Goal: Information Seeking & Learning: Find specific fact

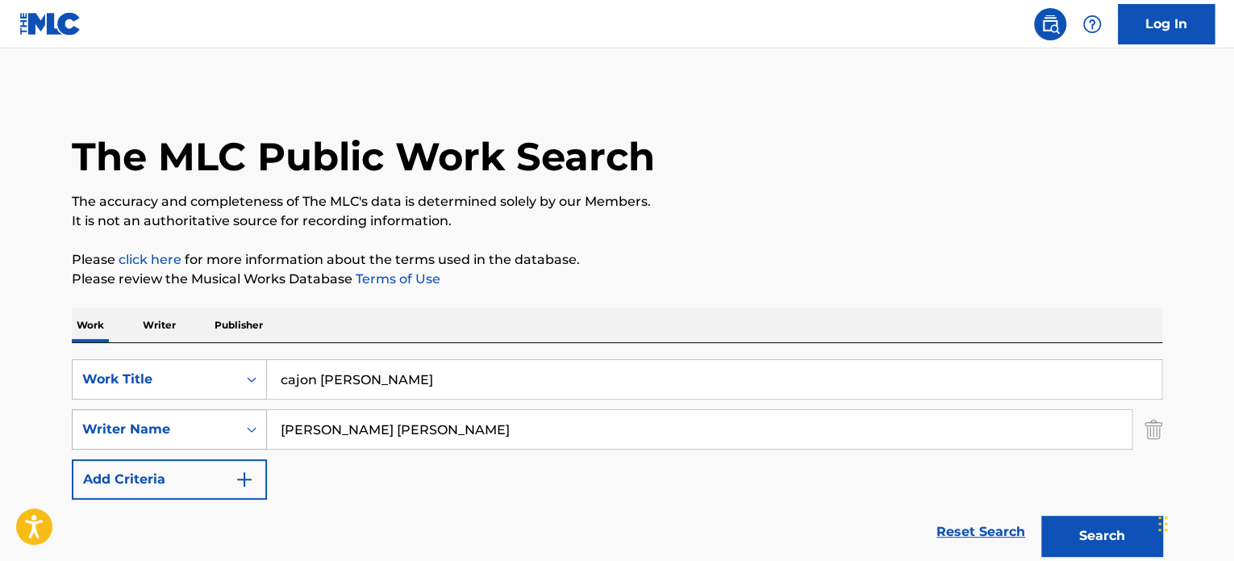
drag, startPoint x: 490, startPoint y: 441, endPoint x: 207, endPoint y: 436, distance: 283.3
click at [207, 436] on div "SearchWithCriteriaf2445705-4d05-444c-91d5-75106accc7d2 Writer Name [PERSON_NAME…" at bounding box center [617, 429] width 1091 height 40
paste input "ERA UN [PERSON_NAME]"
type input "ERA UN [PERSON_NAME]"
drag, startPoint x: 289, startPoint y: 390, endPoint x: 167, endPoint y: 396, distance: 122.0
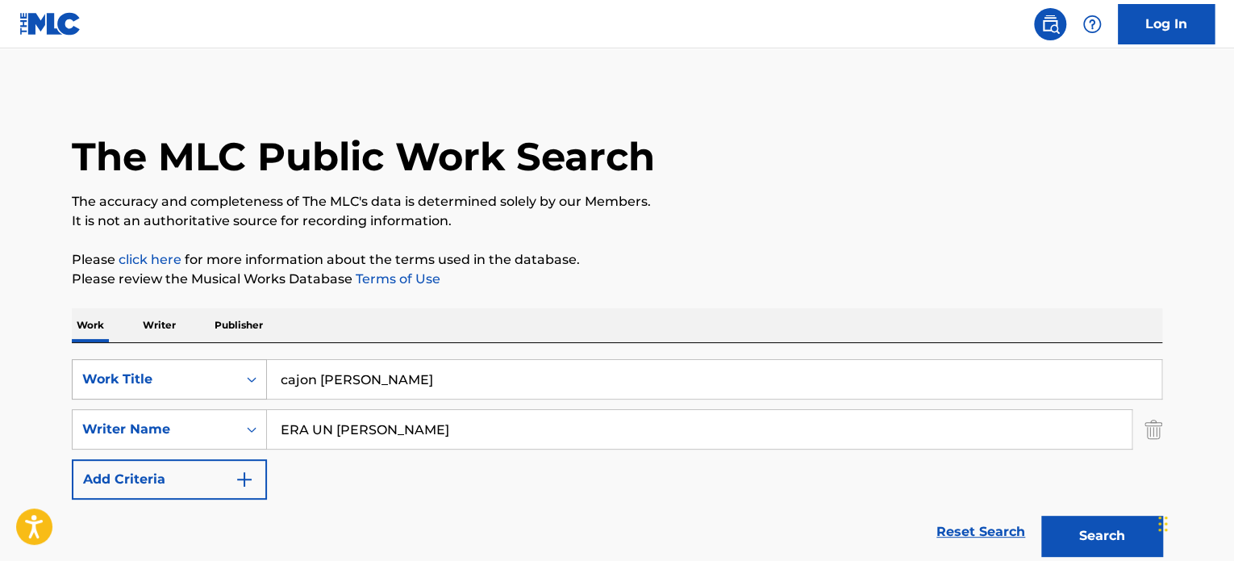
click at [214, 398] on div "SearchWithCriteria6853c175-0022-41af-8fe4-7f77990c207a Work Title cajon [PERSON…" at bounding box center [617, 379] width 1091 height 40
click at [1042, 516] on button "Search" at bounding box center [1102, 536] width 121 height 40
drag, startPoint x: 433, startPoint y: 381, endPoint x: 232, endPoint y: 381, distance: 201.7
click at [232, 385] on div "SearchWithCriteria6853c175-0022-41af-8fe4-7f77990c207a Work Title era im dp,omgp" at bounding box center [617, 379] width 1091 height 40
type input "era un [PERSON_NAME]"
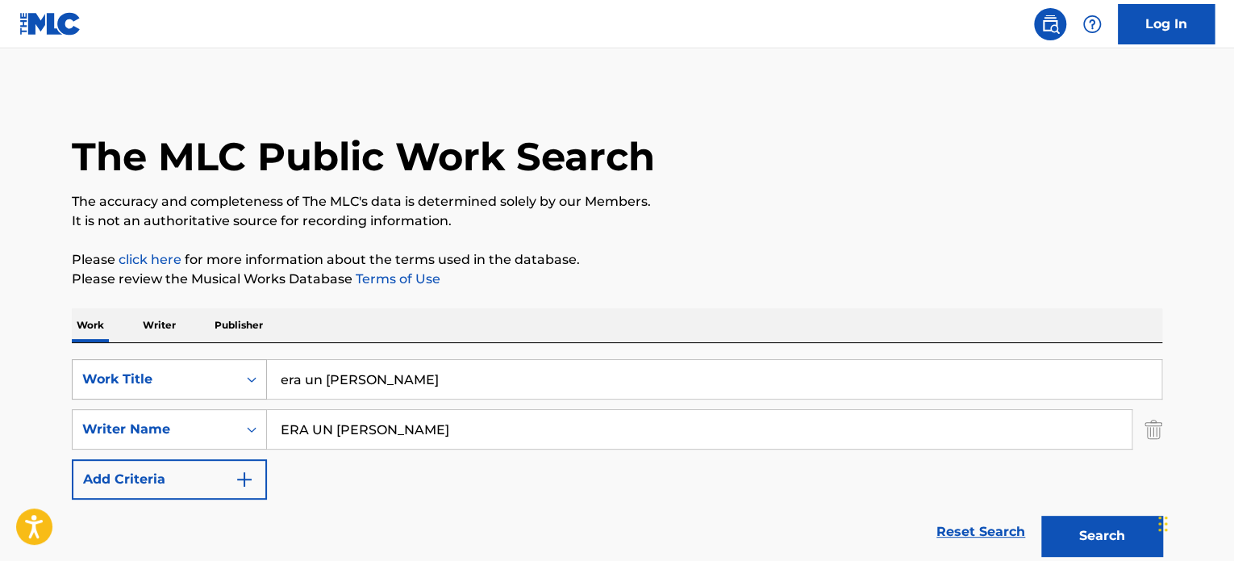
click at [1042, 516] on button "Search" at bounding box center [1102, 536] width 121 height 40
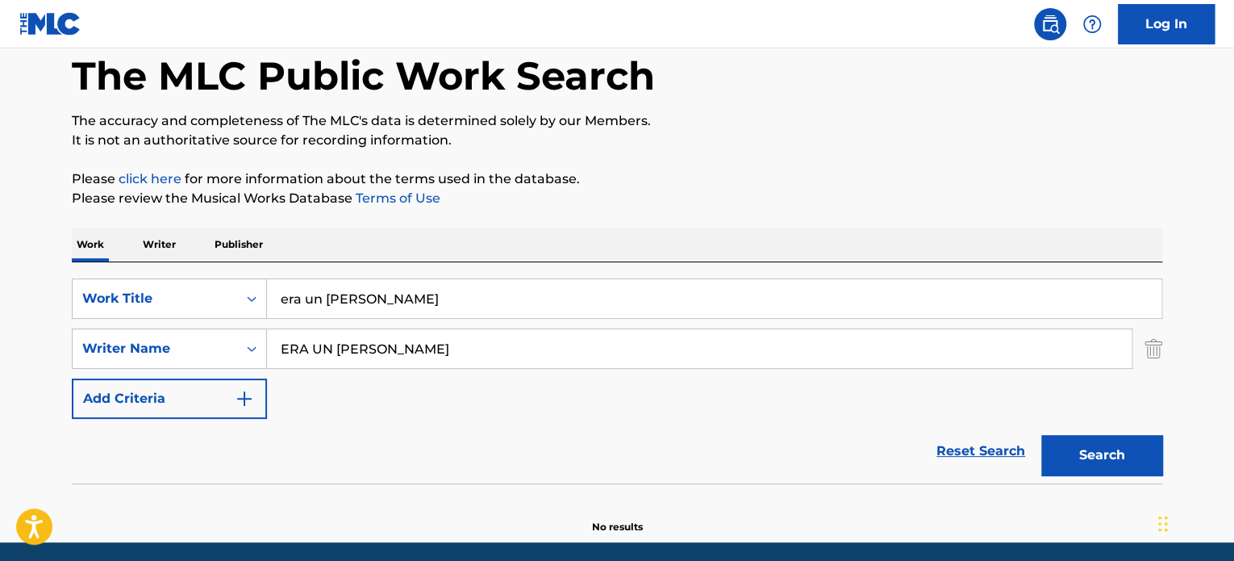
scroll to position [139, 0]
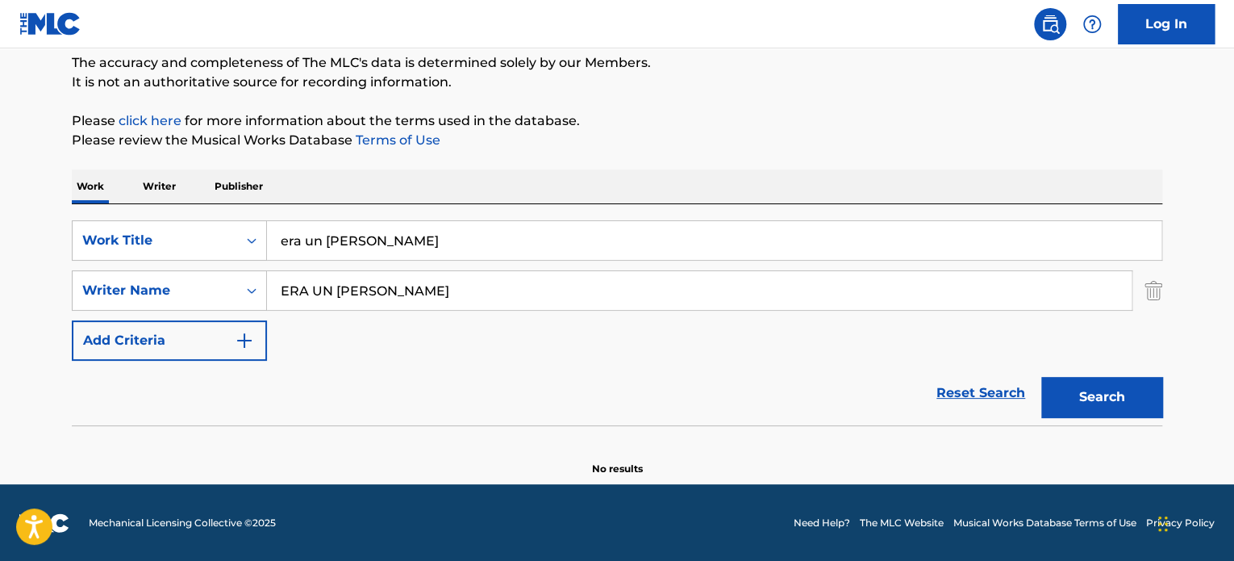
click at [407, 285] on input "ERA UN [PERSON_NAME]" at bounding box center [699, 290] width 865 height 39
click at [407, 286] on input "ERA UN [PERSON_NAME]" at bounding box center [699, 290] width 865 height 39
paste input "DINASTIA MARKET INC"
type input "DINASTIA MARKET INC"
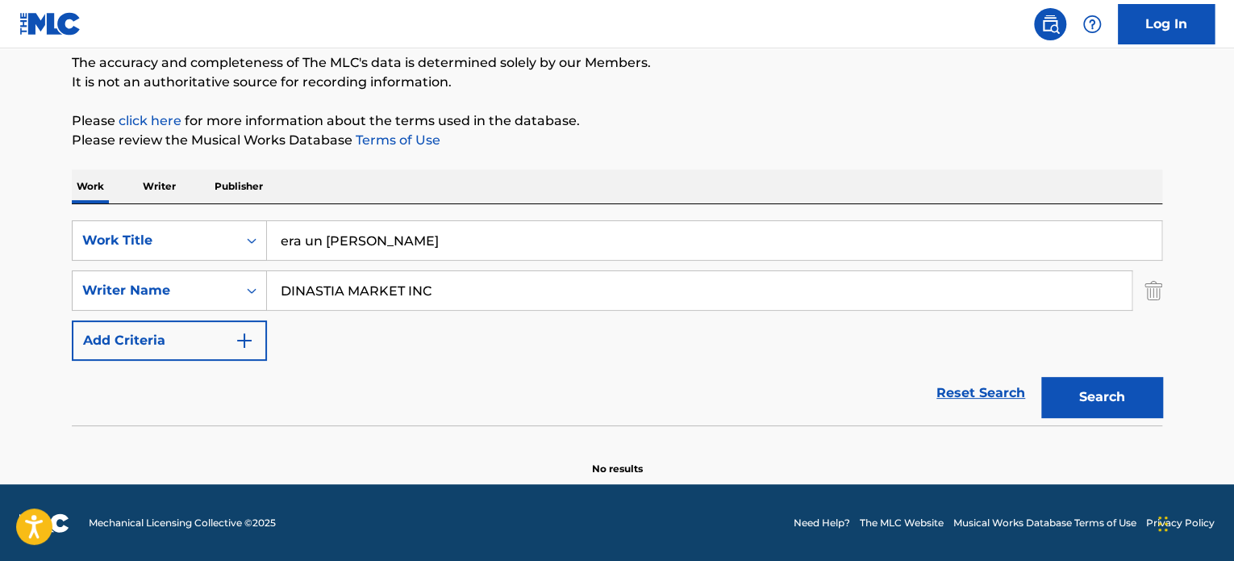
click at [1042, 377] on button "Search" at bounding box center [1102, 397] width 121 height 40
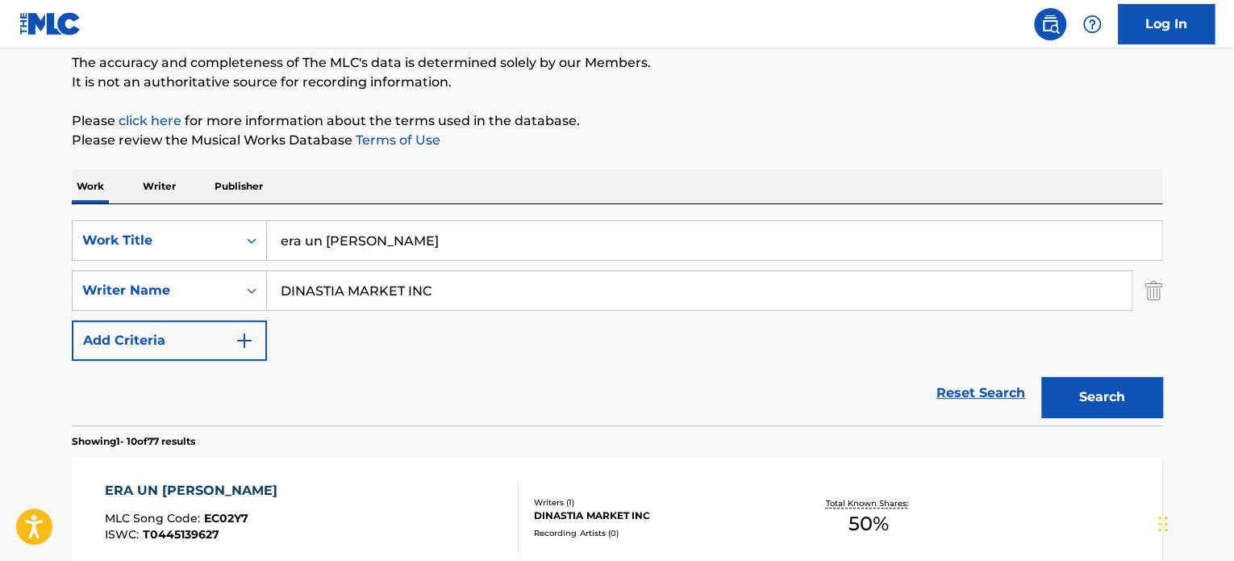
scroll to position [381, 0]
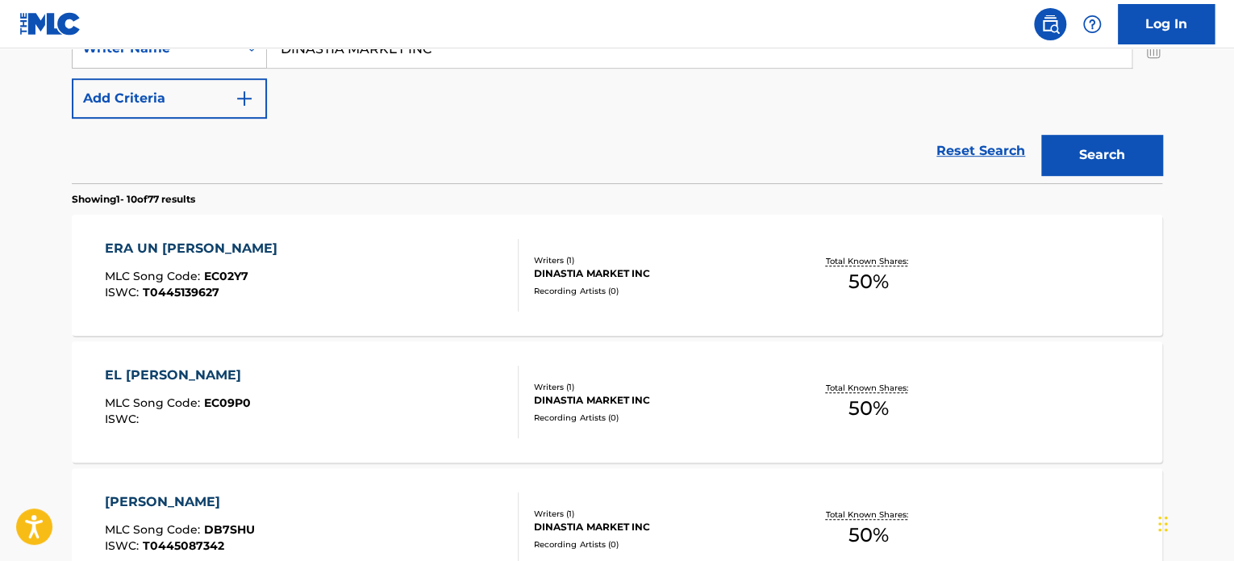
click at [407, 299] on div "ERA UN [PERSON_NAME] MLC Song Code : EC02Y7 ISWC : T0445139627" at bounding box center [312, 275] width 415 height 73
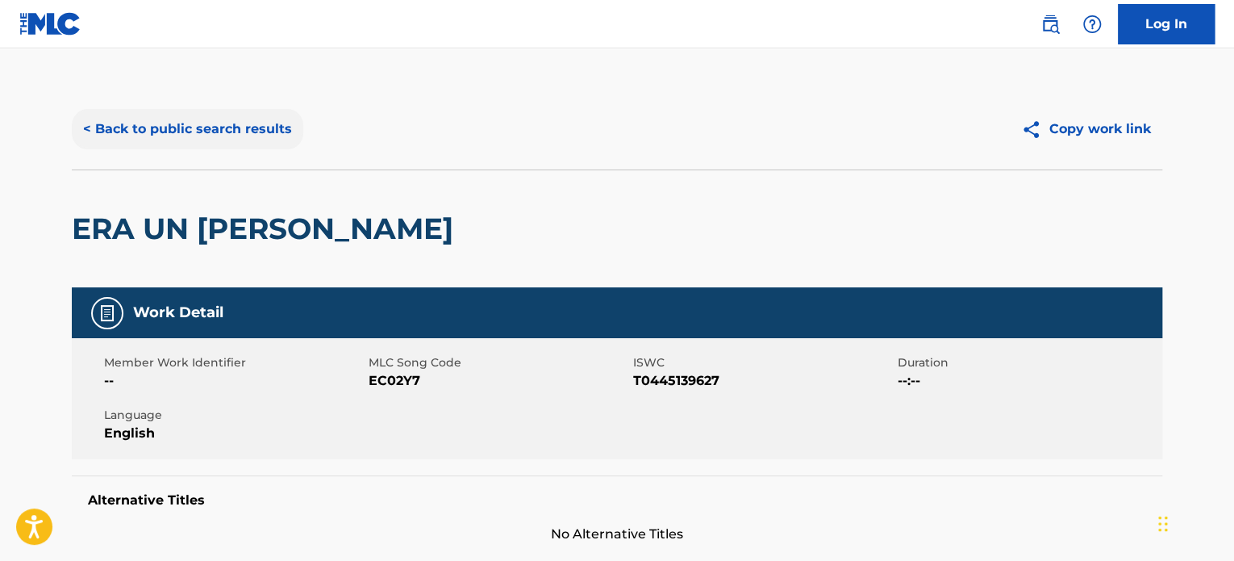
click at [211, 122] on button "< Back to public search results" at bounding box center [188, 129] width 232 height 40
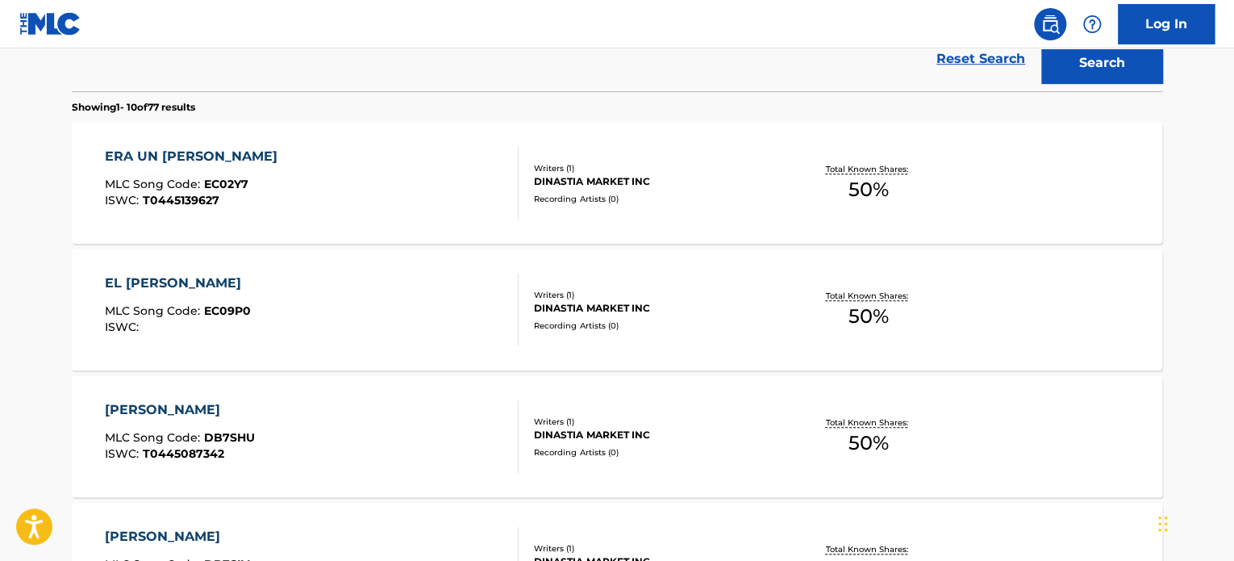
click at [399, 192] on div "ERA UN [PERSON_NAME] MLC Song Code : EC02Y7 ISWC : T0445139627" at bounding box center [312, 183] width 415 height 73
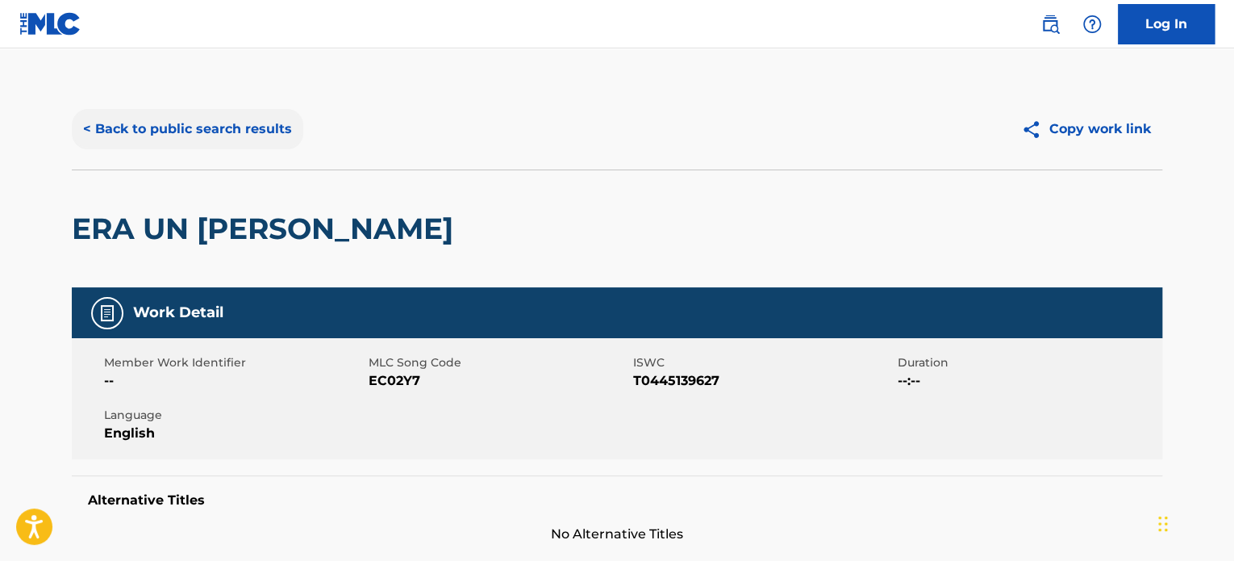
click at [139, 129] on button "< Back to public search results" at bounding box center [188, 129] width 232 height 40
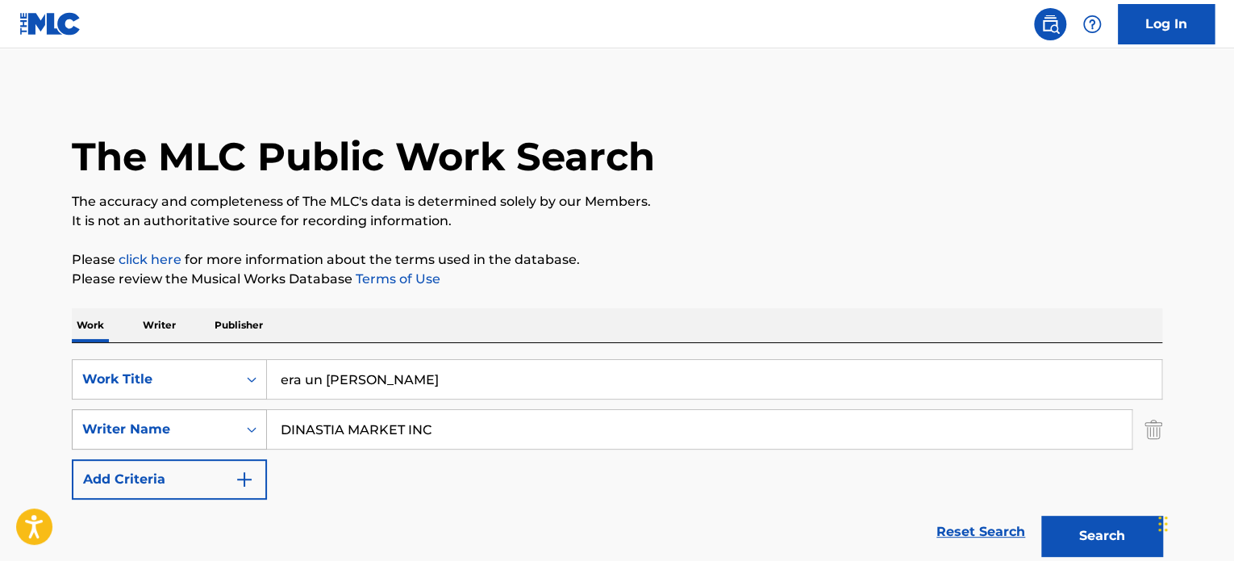
drag, startPoint x: 462, startPoint y: 433, endPoint x: 131, endPoint y: 428, distance: 331.6
click at [142, 428] on div "SearchWithCriteriaf2445705-4d05-444c-91d5-75106accc7d2 Writer Name DINASTIA MAR…" at bounding box center [617, 429] width 1091 height 40
paste input "[PERSON_NAME] [PERSON_NAME]"
type input "[PERSON_NAME] [PERSON_NAME]"
click at [1119, 526] on button "Search" at bounding box center [1102, 536] width 121 height 40
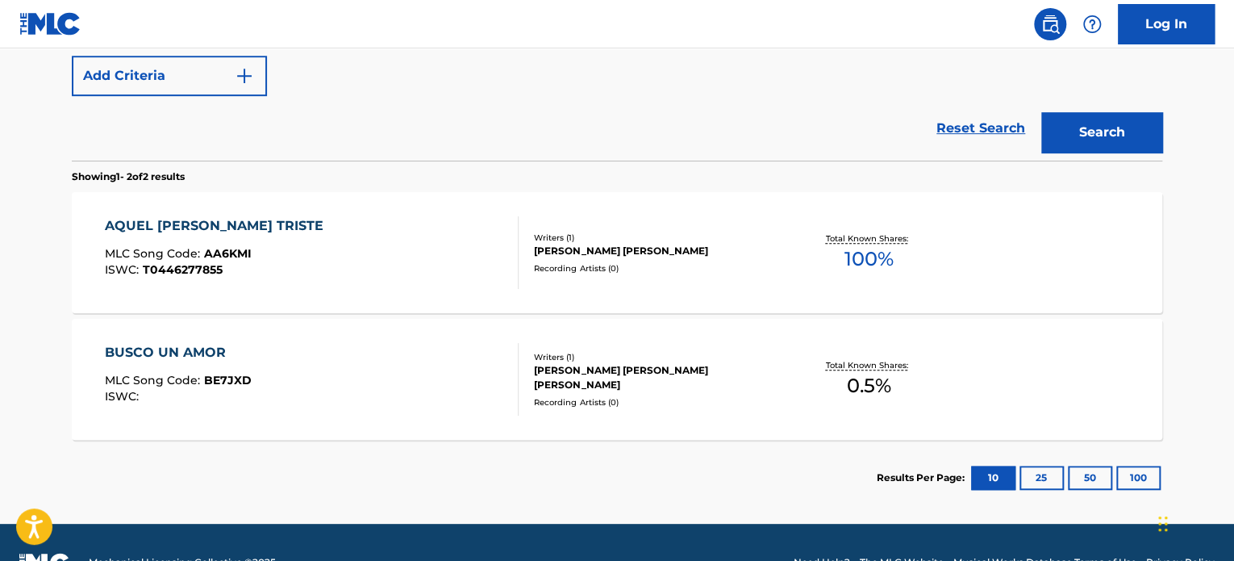
scroll to position [443, 0]
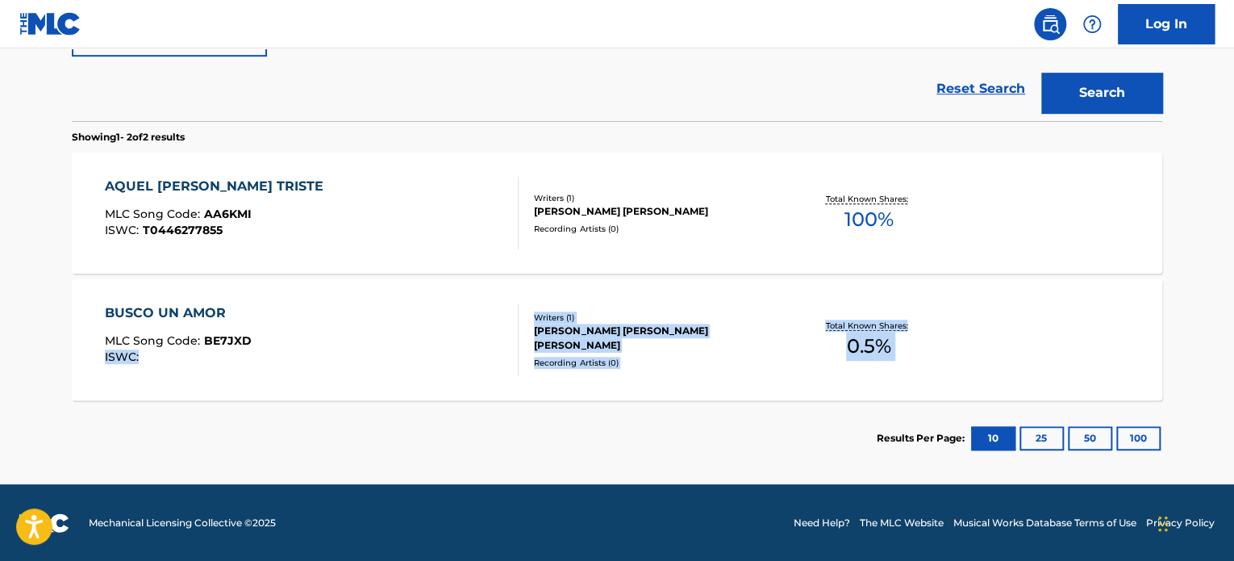
drag, startPoint x: 24, startPoint y: 385, endPoint x: 15, endPoint y: 430, distance: 46.0
click at [15, 430] on main "The MLC Public Work Search The accuracy and completeness of The MLC's data is d…" at bounding box center [617, 44] width 1234 height 879
